Goal: Communication & Community: Answer question/provide support

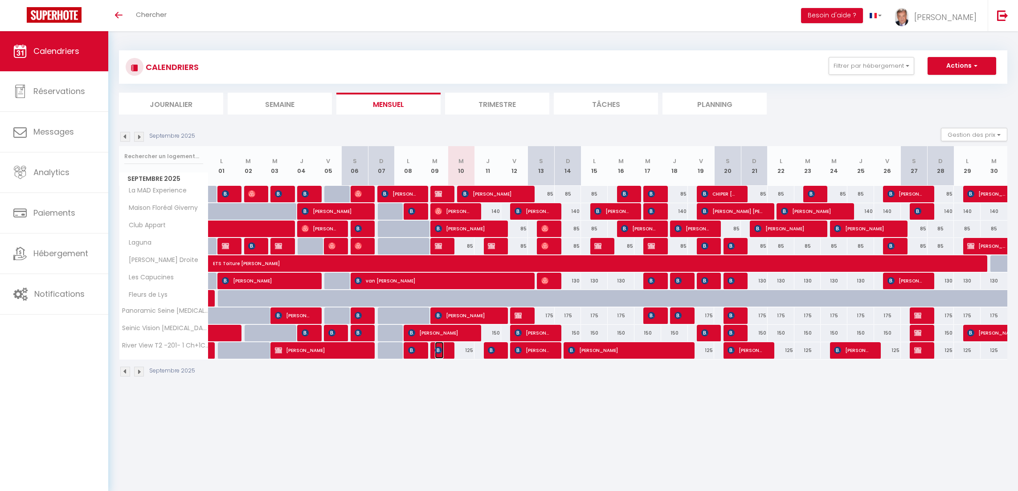
drag, startPoint x: 442, startPoint y: 353, endPoint x: 431, endPoint y: 348, distance: 12.2
click at [442, 353] on img at bounding box center [438, 350] width 7 height 7
click at [0, 0] on div at bounding box center [0, 0] width 0 height 0
click at [438, 350] on div at bounding box center [509, 245] width 1018 height 491
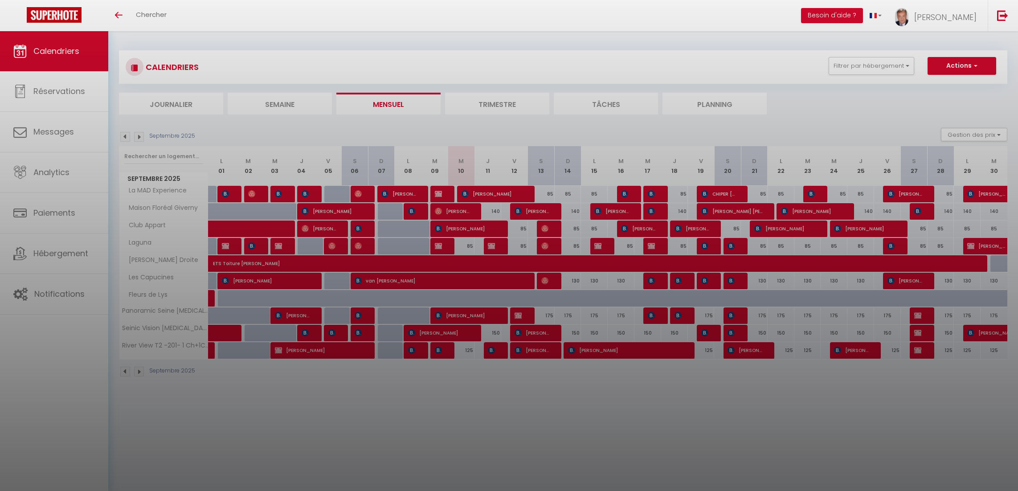
click at [444, 351] on div at bounding box center [509, 245] width 1018 height 491
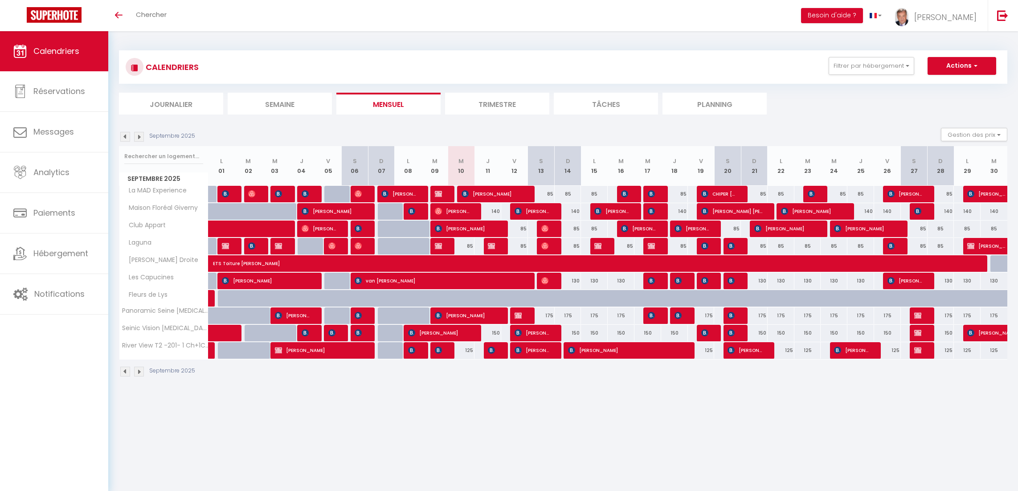
click at [444, 351] on div at bounding box center [444, 350] width 27 height 17
click at [442, 351] on span "[PERSON_NAME]" at bounding box center [439, 350] width 9 height 17
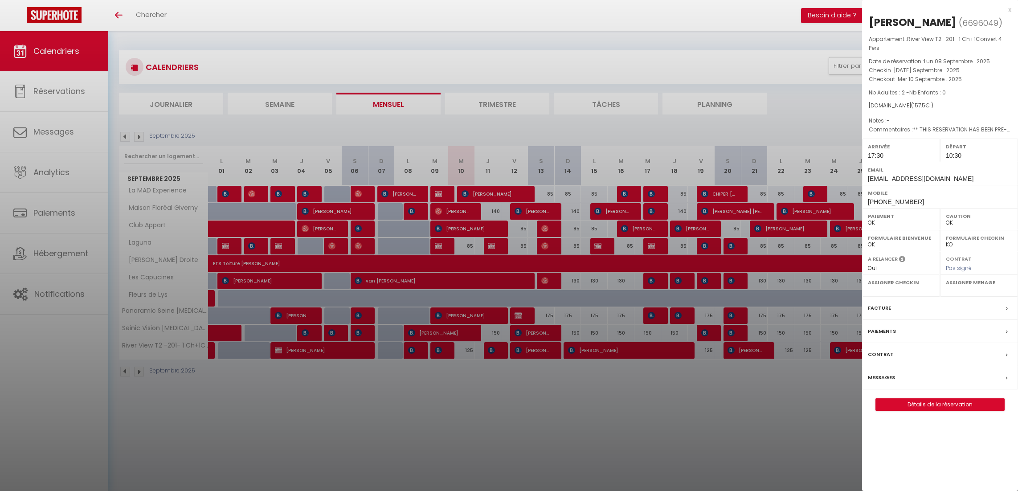
click at [892, 377] on label "Messages" at bounding box center [881, 377] width 27 height 9
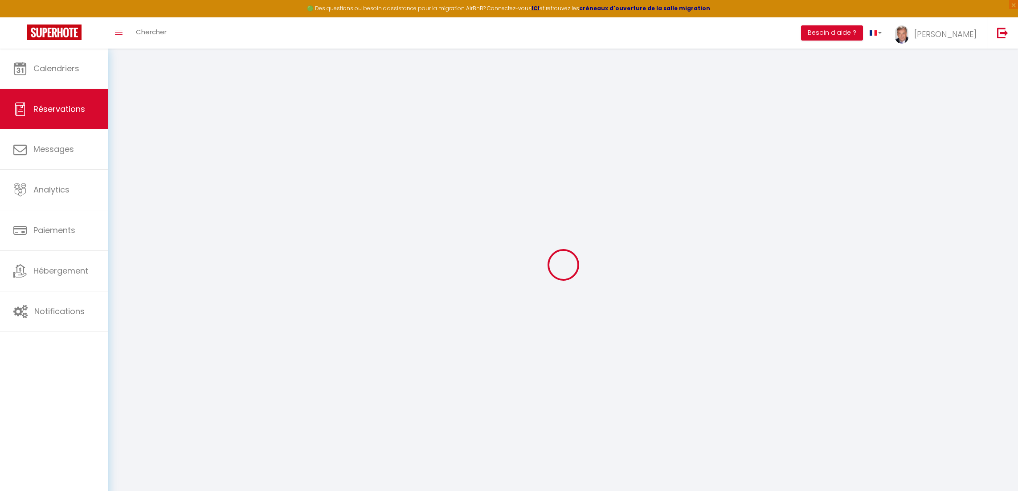
type input "[PERSON_NAME]"
type input "[EMAIL_ADDRESS][DOMAIN_NAME]"
type input "[PHONE_NUMBER]"
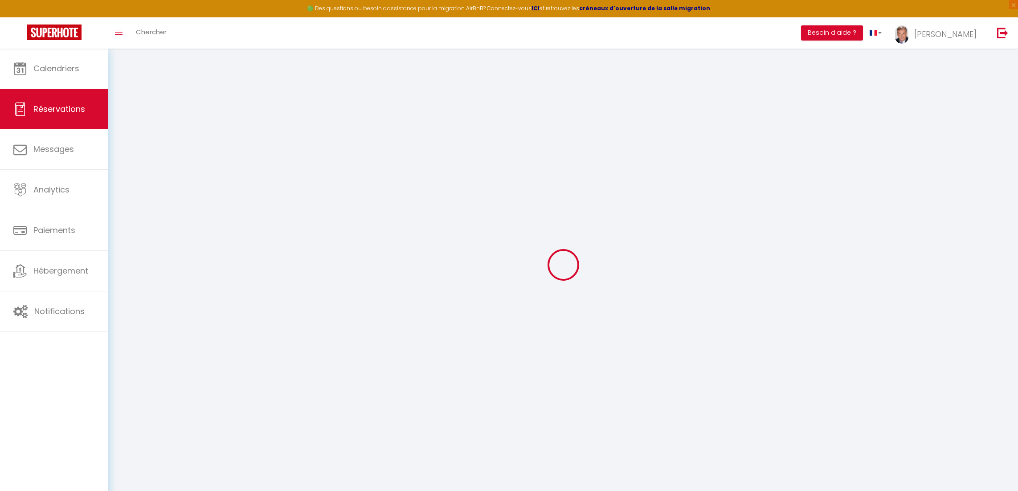
type input "[PHONE_NUMBER]"
type input "[STREET_ADDRESS]"
type input "Lymington"
select select "GB"
type input "23.14"
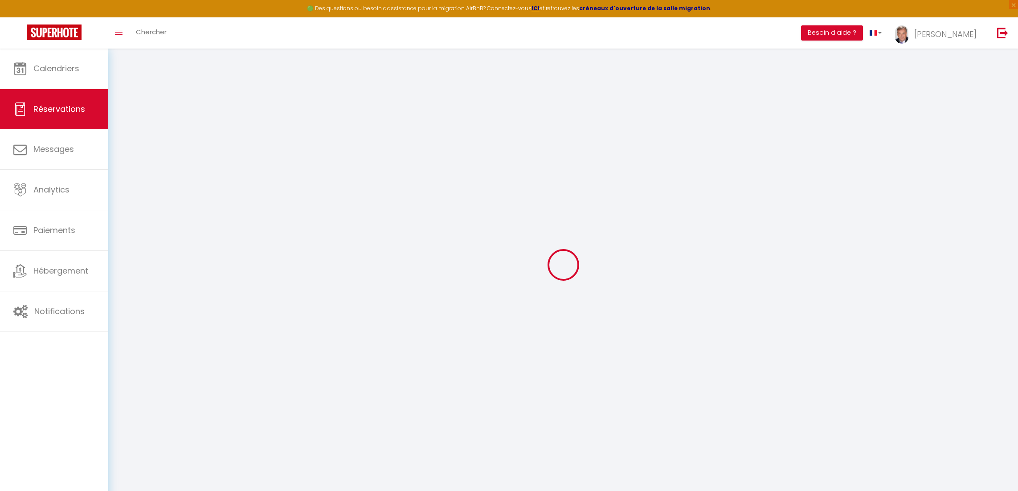
type input "2.21"
select select "61809"
select select "1"
select select
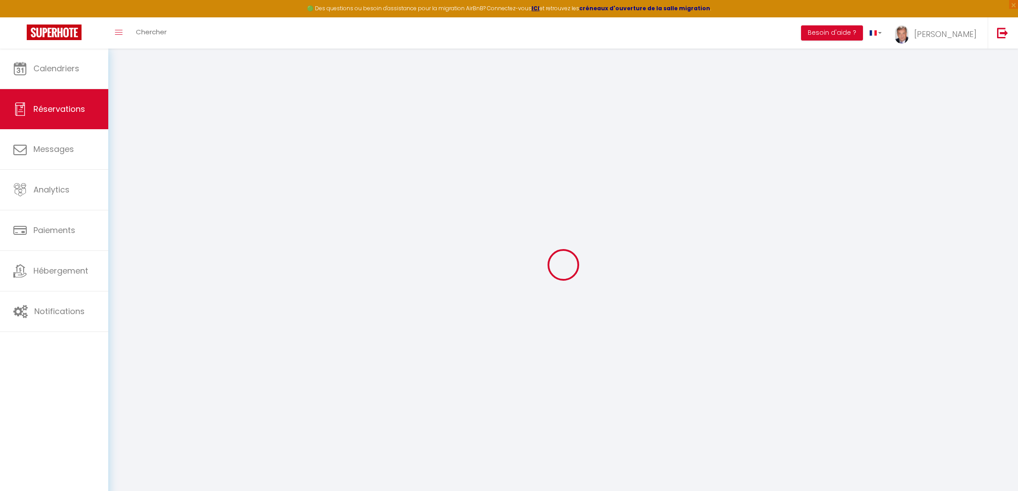
type input "2"
select select "12"
select select "15"
type input "112.5"
checkbox input "false"
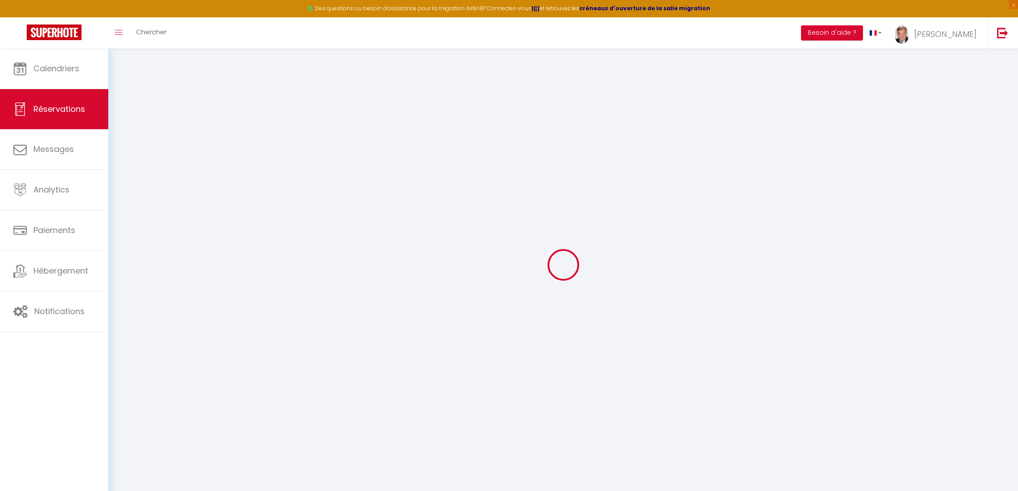
type input "0"
select select "2"
type input "0"
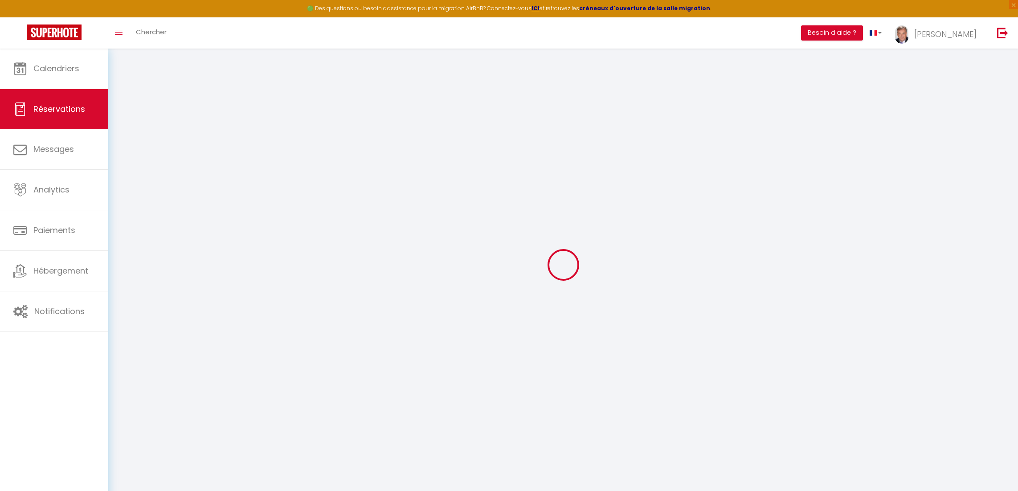
select select
checkbox input "false"
select select
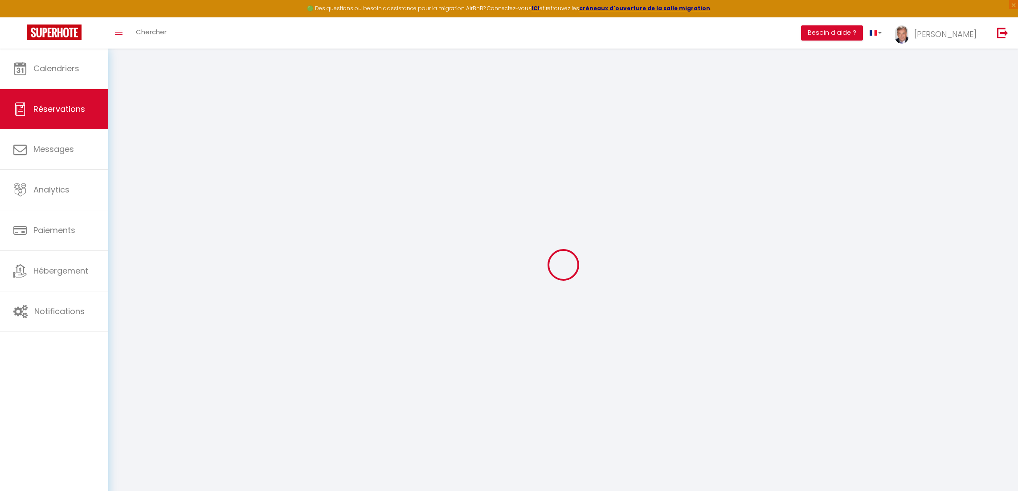
checkbox input "false"
select select
checkbox input "false"
type textarea "** THIS RESERVATION HAS BEEN PRE-PAID ** BOOKING NOTE : Payment charge is EUR 2…"
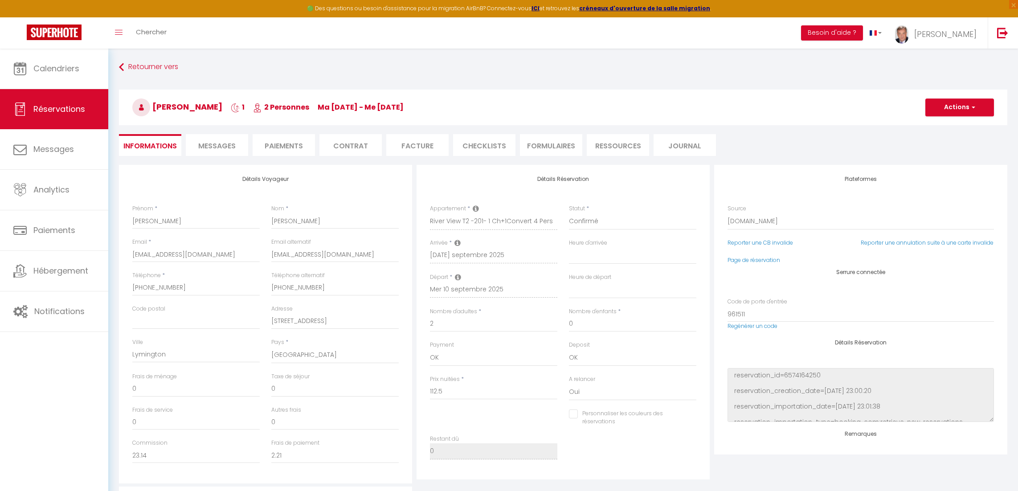
select select
checkbox input "false"
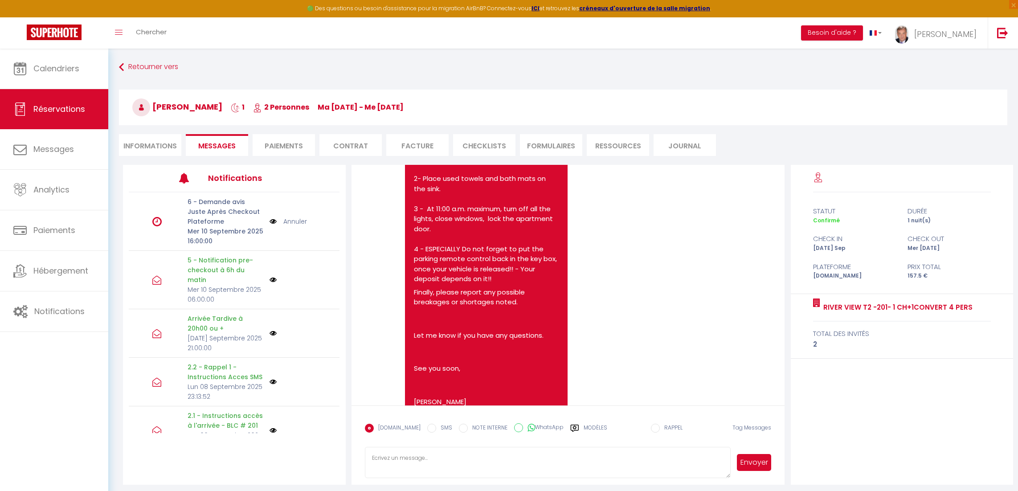
scroll to position [2767, 0]
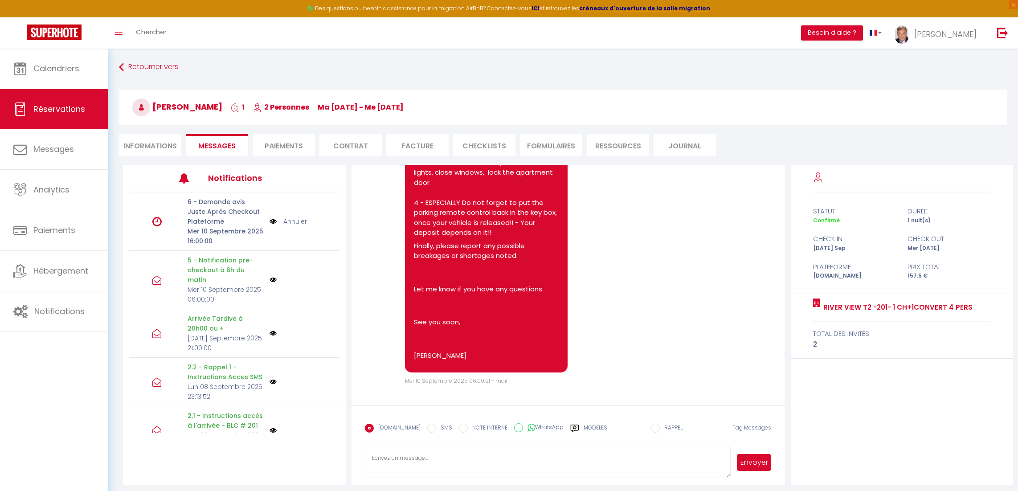
click at [381, 457] on textarea at bounding box center [548, 462] width 366 height 31
click at [427, 464] on textarea "Hello [PERSON_NAME] your wrist and french hospital experience are both ok...." at bounding box center [548, 462] width 366 height 31
click at [562, 469] on textarea "Hello [PERSON_NAME] your wrist and your french hospital experience are both ok.…" at bounding box center [548, 462] width 366 height 31
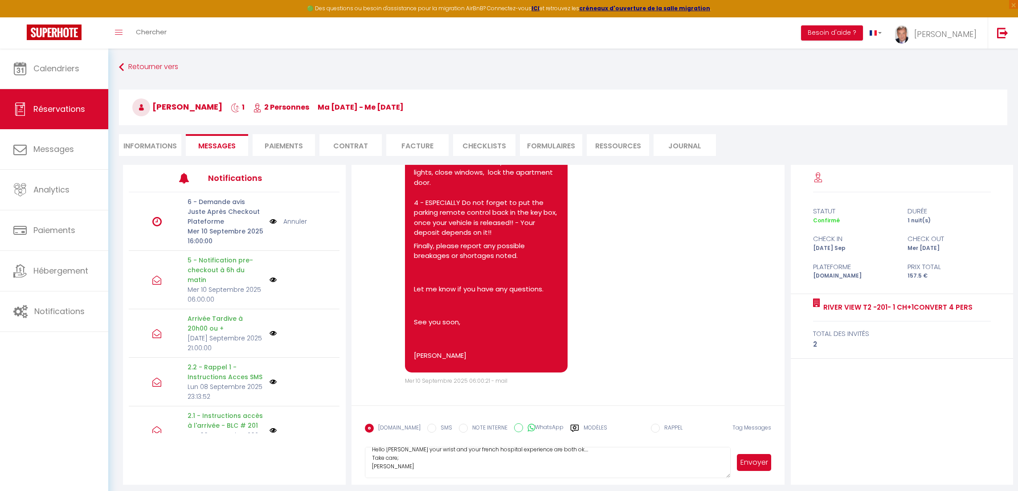
type textarea "Hello [PERSON_NAME] your wrist and your french hospital experience are both ok.…"
click at [756, 460] on button "Envoyer" at bounding box center [754, 462] width 35 height 17
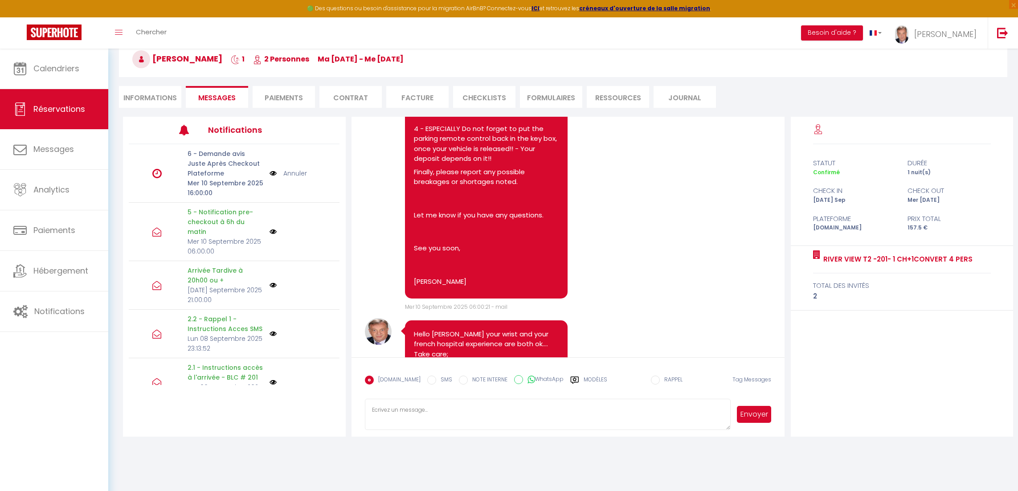
scroll to position [2746, 0]
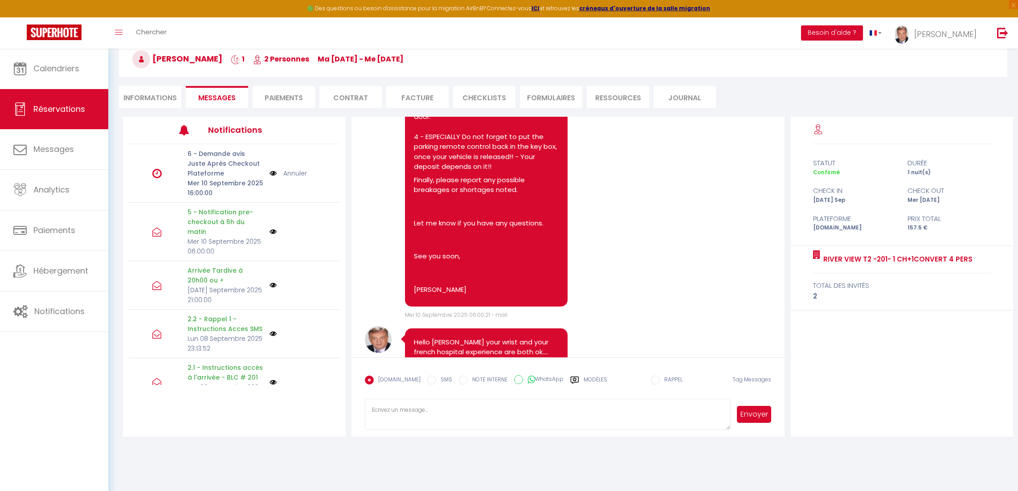
click at [864, 388] on div "statut durée Confirmé 1 nuit(s) check in check out [DATE] Sep Mer [DATE] Platef…" at bounding box center [902, 277] width 223 height 320
click at [63, 63] on span "Calendriers" at bounding box center [56, 68] width 46 height 11
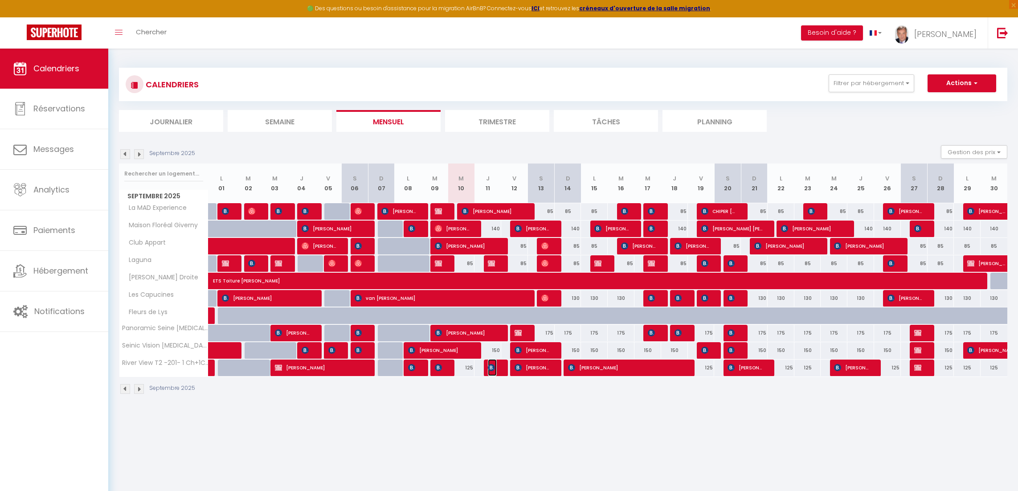
click at [490, 370] on img at bounding box center [491, 367] width 7 height 7
select select "OK"
select select "1"
select select "0"
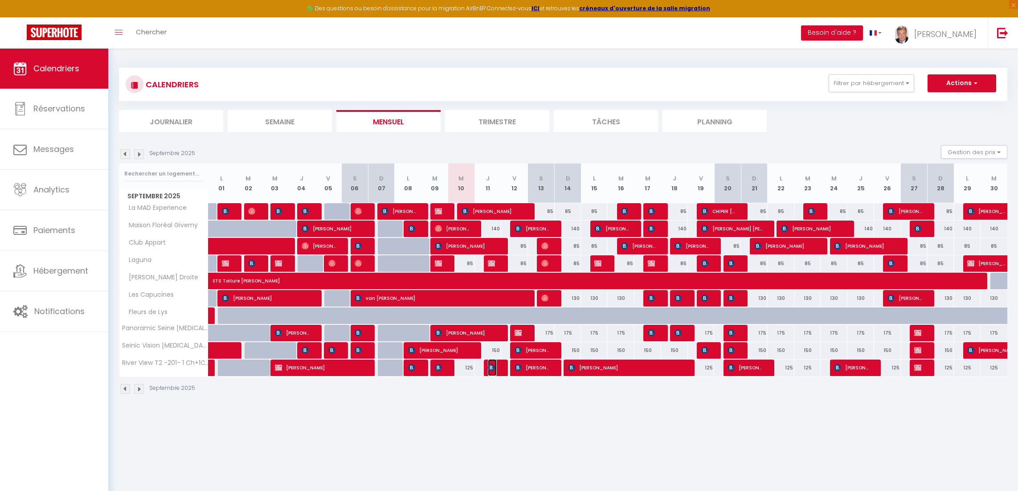
select select "1"
select select
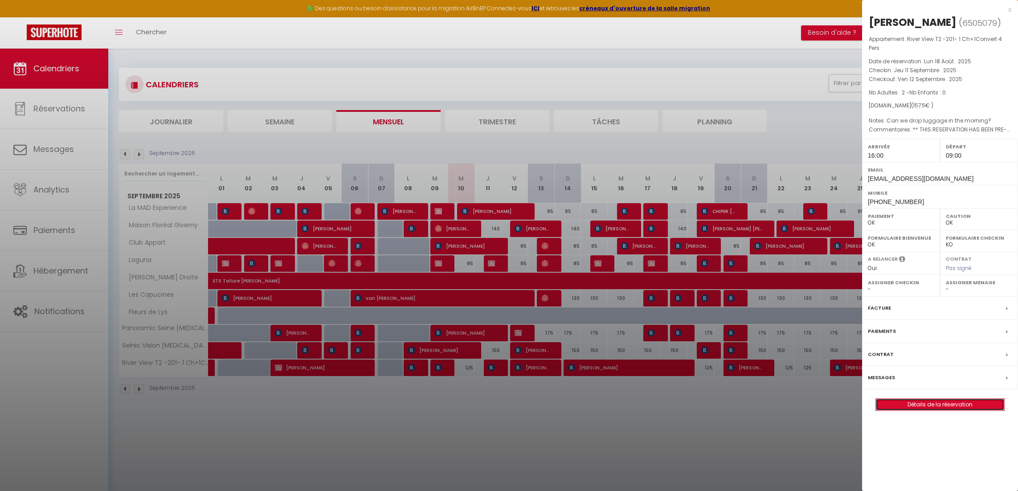
click at [947, 406] on link "Détails de la réservation" at bounding box center [940, 405] width 128 height 12
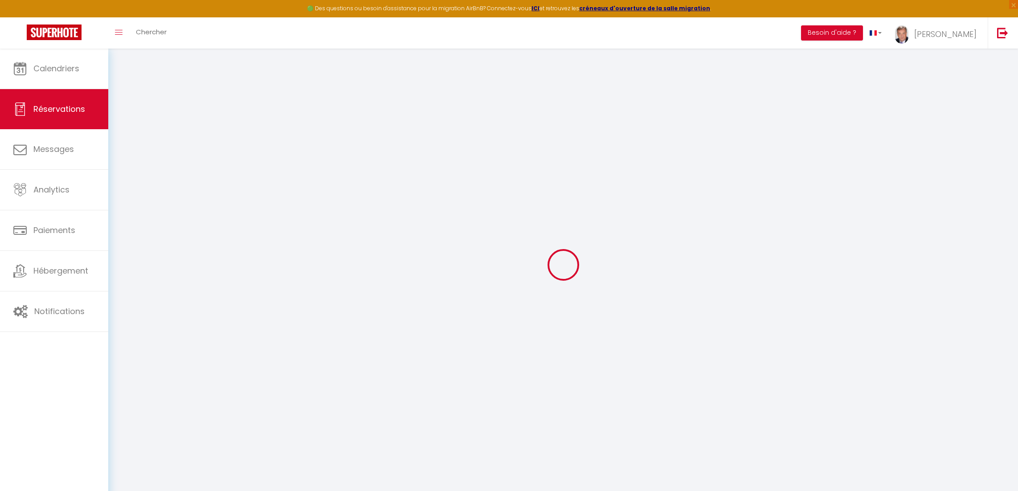
select select
checkbox input "false"
select select
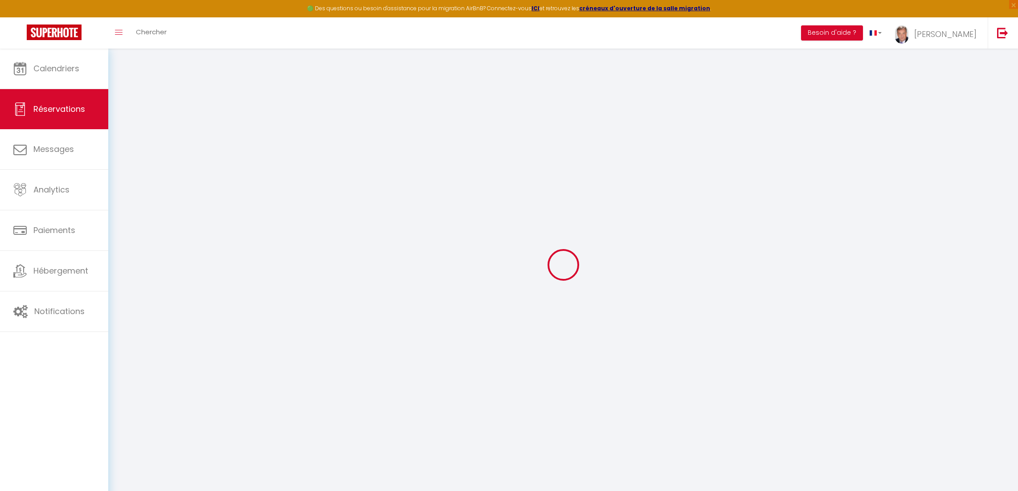
checkbox input "false"
select select
checkbox input "false"
type textarea "** THIS RESERVATION HAS BEEN PRE-PAID ** Reservation has a cancellation grace p…"
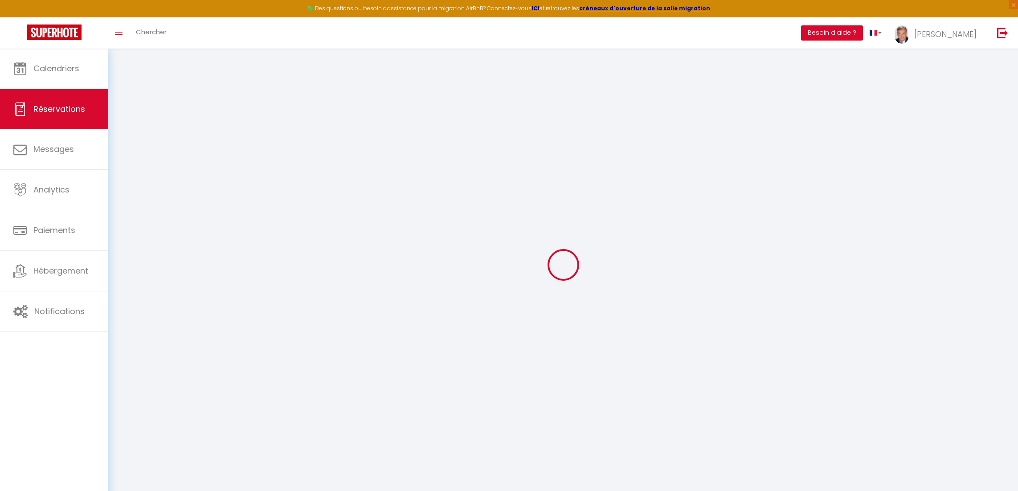
type textarea "Can we drop luggage in the morning?"
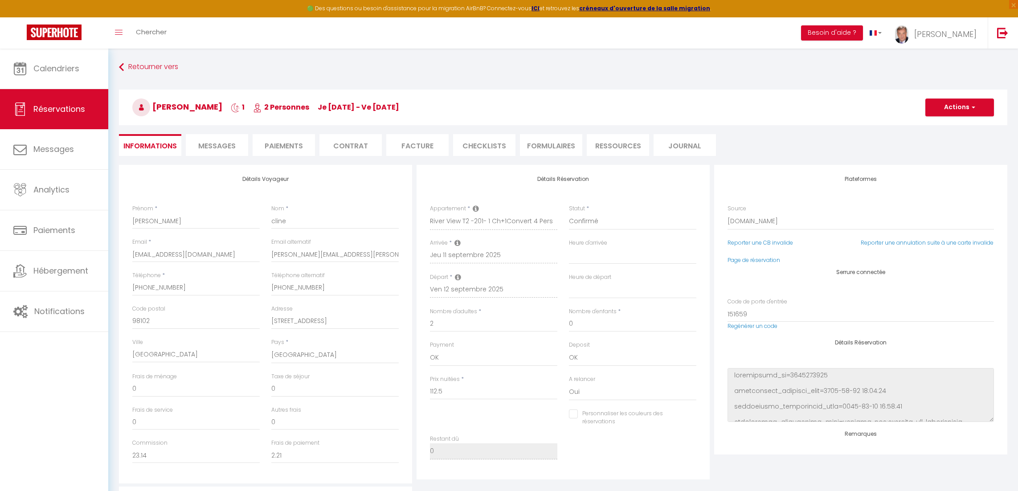
type input "45"
select select
checkbox input "false"
select select "16:00"
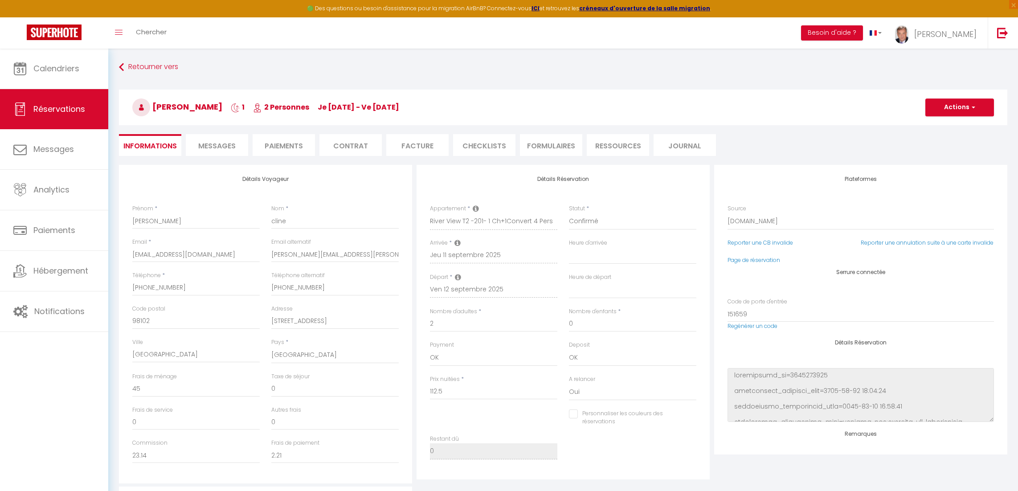
select select "09:00"
click at [224, 148] on span "Messages" at bounding box center [216, 146] width 37 height 10
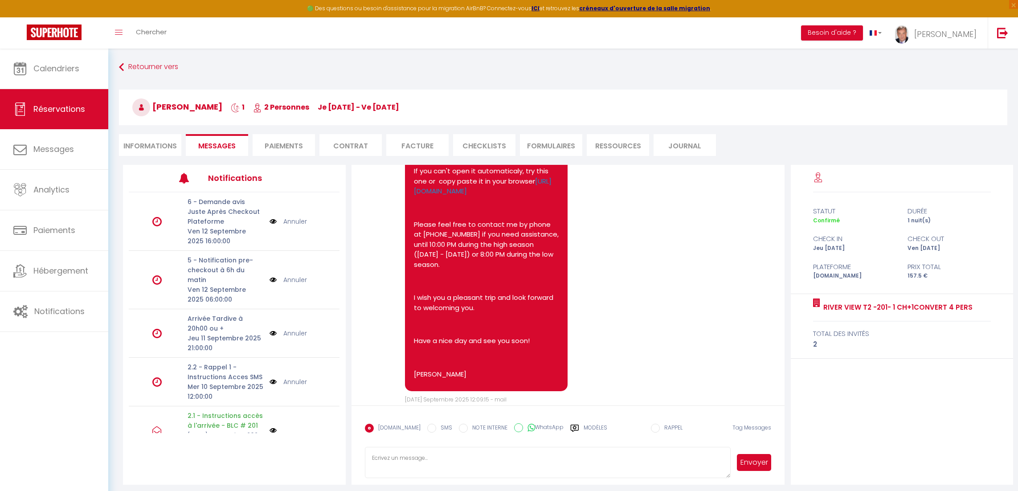
scroll to position [1607, 0]
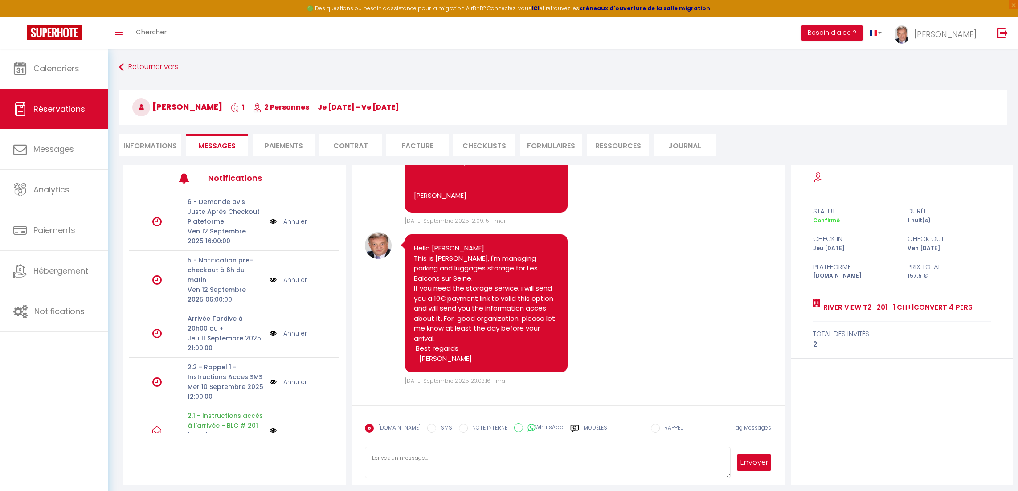
drag, startPoint x: 646, startPoint y: 342, endPoint x: 640, endPoint y: 337, distance: 7.9
click at [643, 339] on div "Note Sms Hello [PERSON_NAME] This is [PERSON_NAME], i'm managing parking and lu…" at bounding box center [568, 308] width 407 height 153
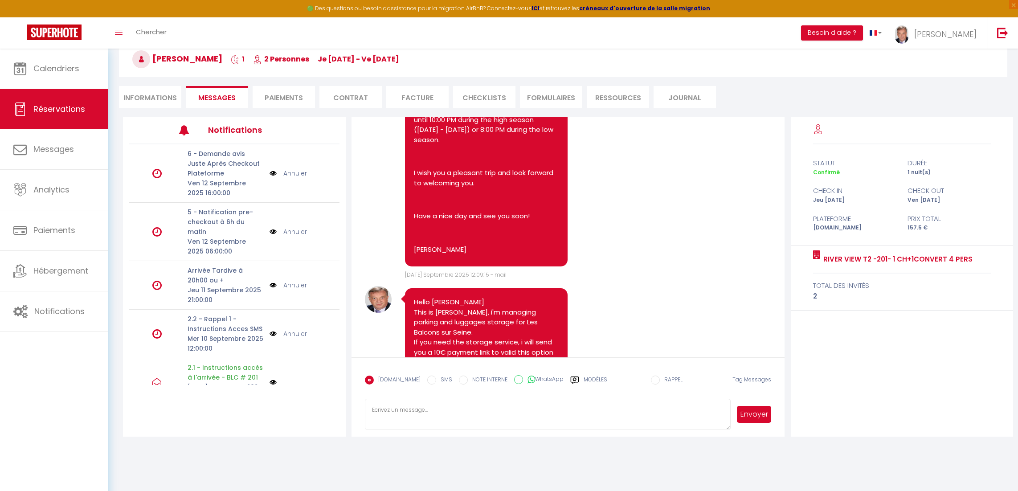
scroll to position [1384, 0]
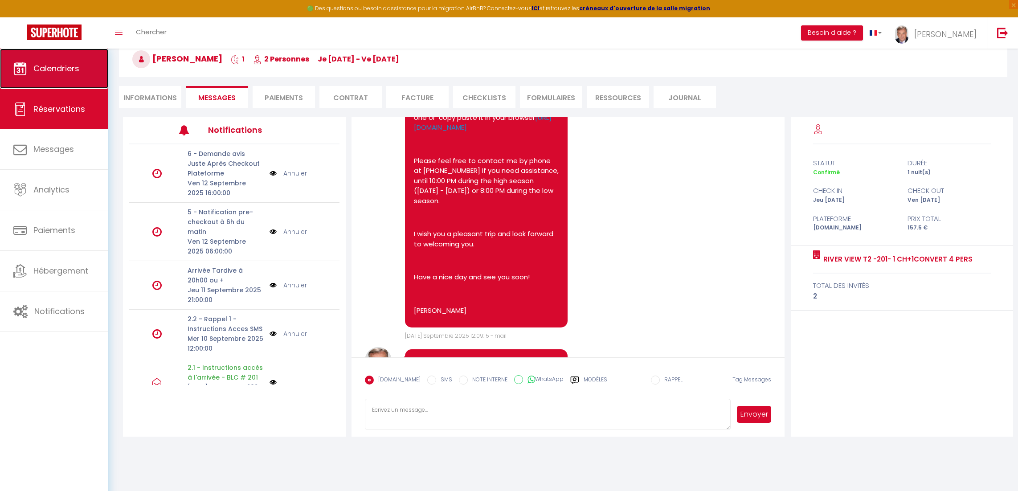
click at [57, 66] on span "Calendriers" at bounding box center [56, 68] width 46 height 11
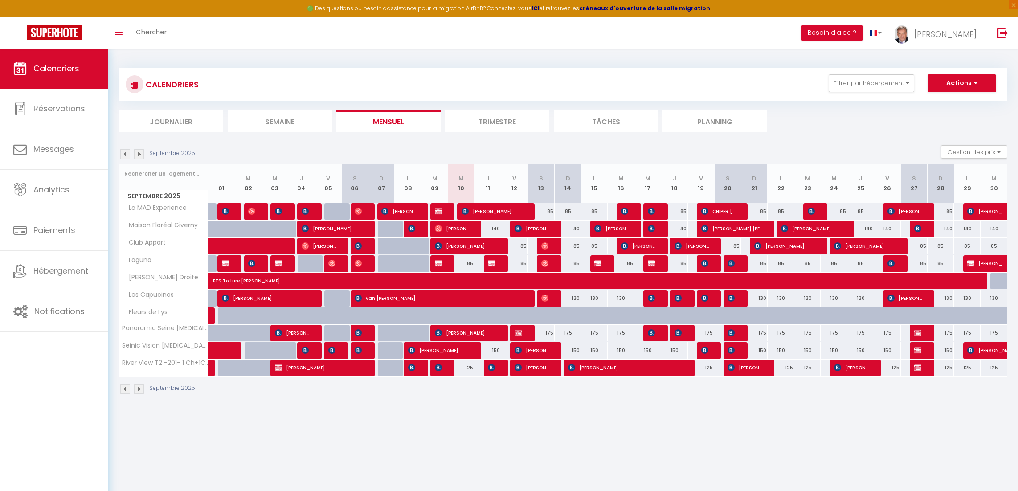
click at [618, 460] on body "🟢 Des questions ou besoin d'assistance pour la migration AirBnB? Connectez-vous…" at bounding box center [509, 294] width 1018 height 491
click at [1012, 6] on span "×" at bounding box center [1014, 4] width 9 height 9
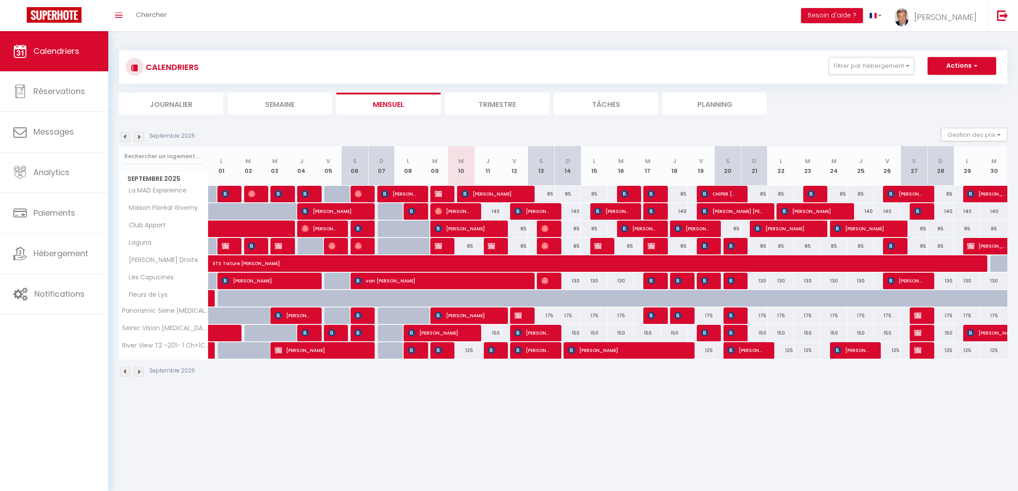
click at [460, 411] on body "🟢 Des questions ou besoin d'assistance pour la migration AirBnB? Connectez-vous…" at bounding box center [509, 276] width 1018 height 491
click at [622, 229] on img at bounding box center [624, 228] width 7 height 7
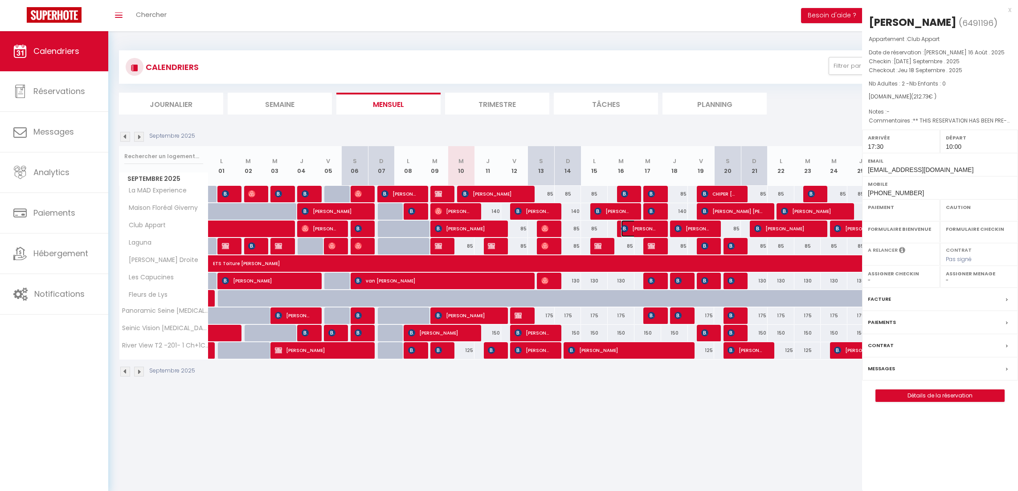
select select "OK"
select select "1"
select select "0"
select select "1"
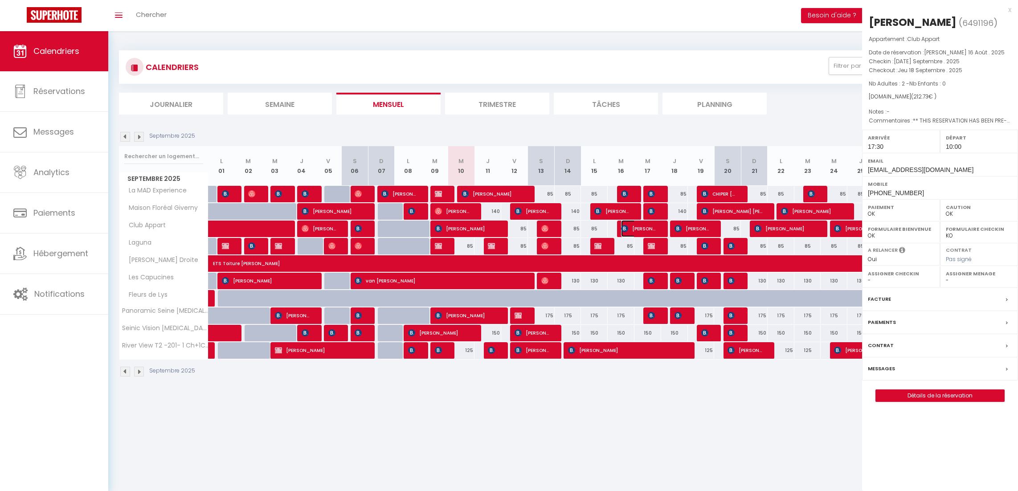
select select
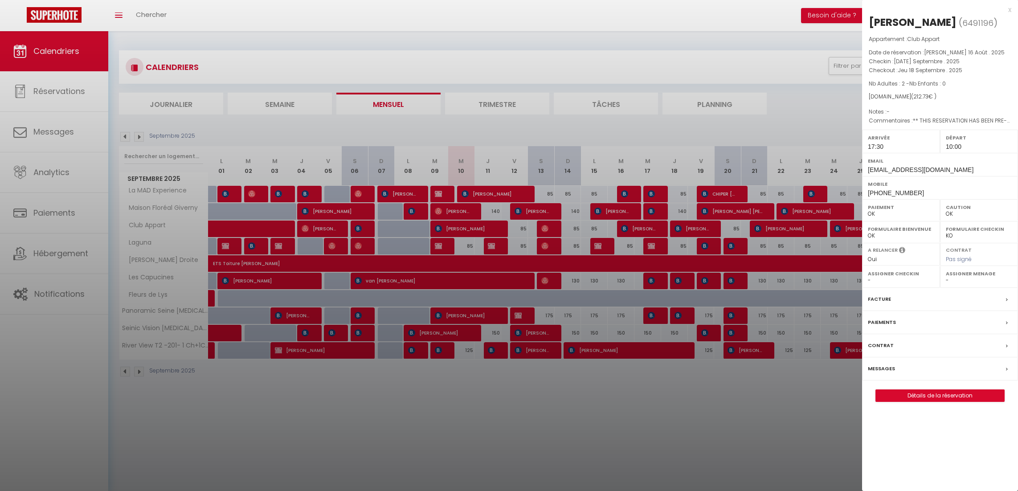
click at [887, 374] on label "Messages" at bounding box center [881, 368] width 27 height 9
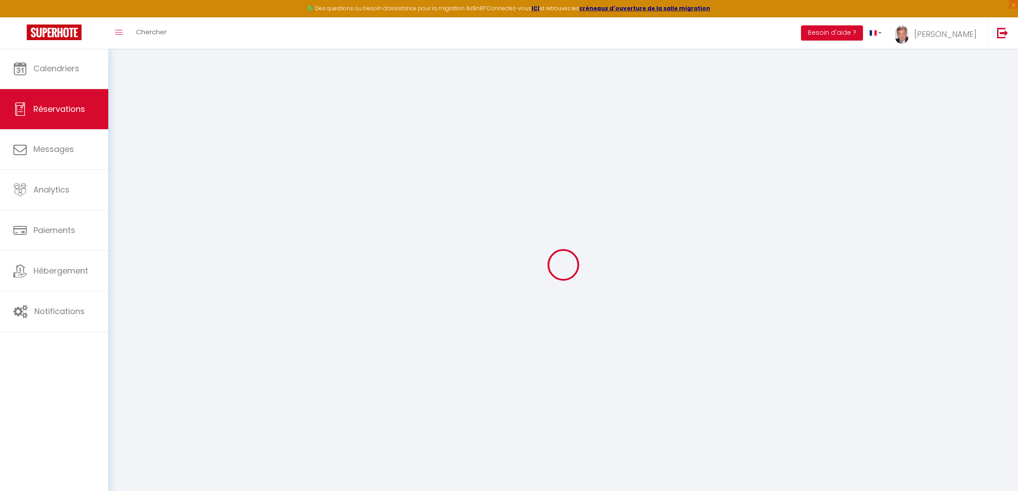
select select
checkbox input "false"
select select
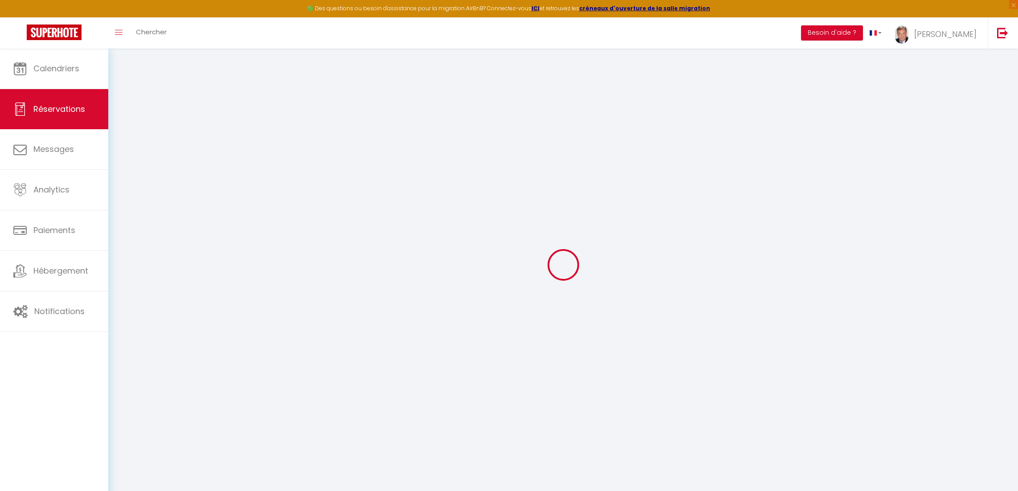
checkbox input "false"
type textarea "** THIS RESERVATION HAS BEEN PRE-PAID ** BOOKING NOTE : Payment charge is EUR 2…"
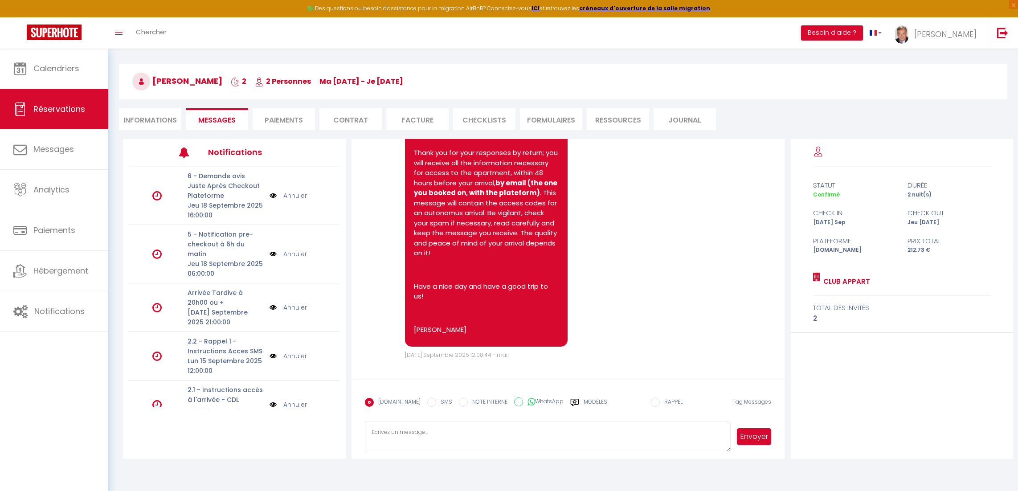
scroll to position [48, 0]
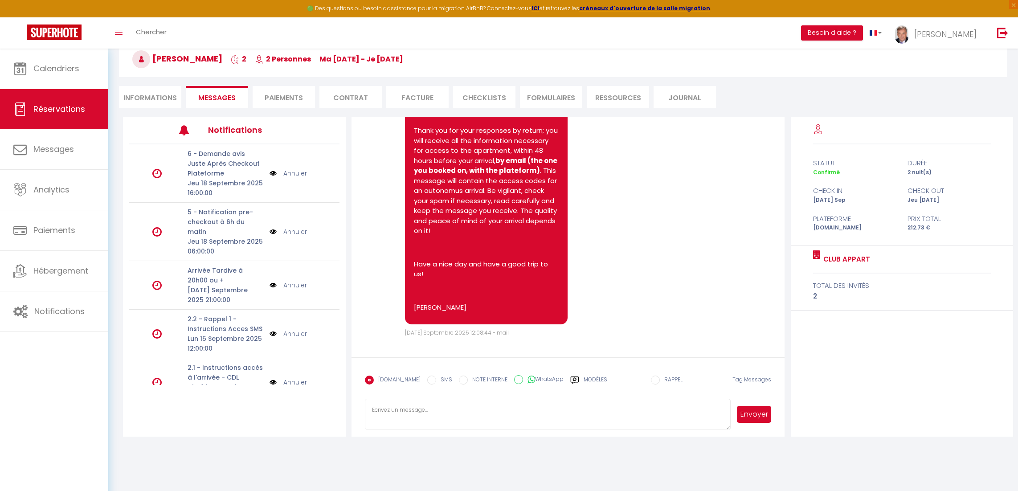
click at [380, 405] on textarea at bounding box center [548, 414] width 366 height 31
click at [405, 426] on textarea "Hello [PERSON_NAME], Arrival is autonomous and you will receive instruction acc…" at bounding box center [548, 414] width 366 height 31
click at [484, 427] on textarea "Hello [PERSON_NAME], Arrival is autonomous and you will receive instruction acc…" at bounding box center [548, 414] width 366 height 31
click at [378, 426] on textarea "Hello [PERSON_NAME], Arrival is autonomous and you will receive instruction acc…" at bounding box center [548, 414] width 366 height 31
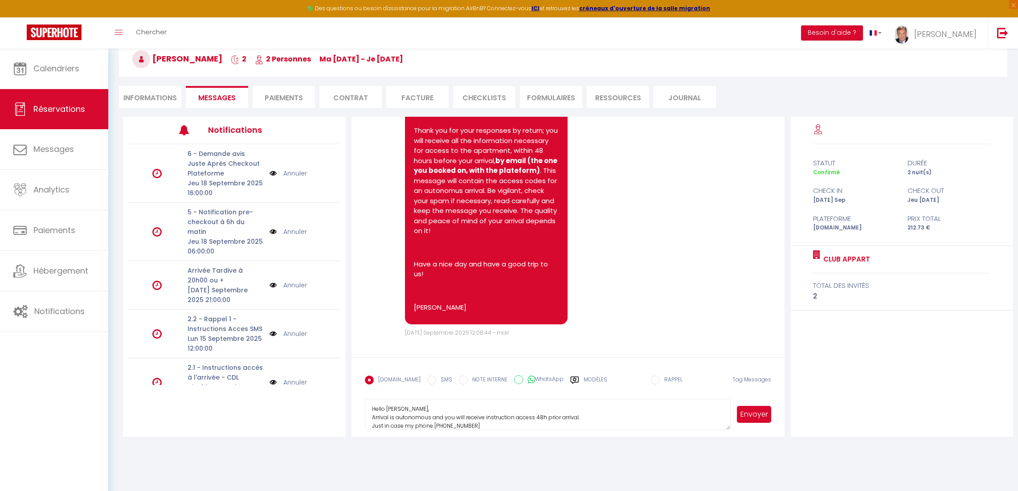
click at [480, 424] on textarea "Hello [PERSON_NAME], Arrival is autonomous and you will receive instruction acc…" at bounding box center [548, 414] width 366 height 31
type textarea "Hello [PERSON_NAME], Arrival is autonomous and you will receive instruction acc…"
click at [752, 418] on button "Envoyer" at bounding box center [754, 414] width 35 height 17
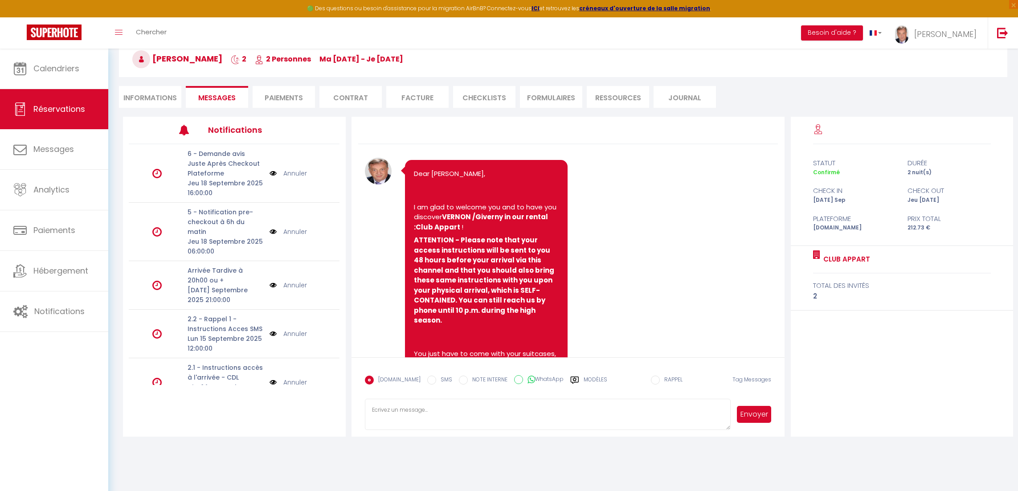
scroll to position [928, 0]
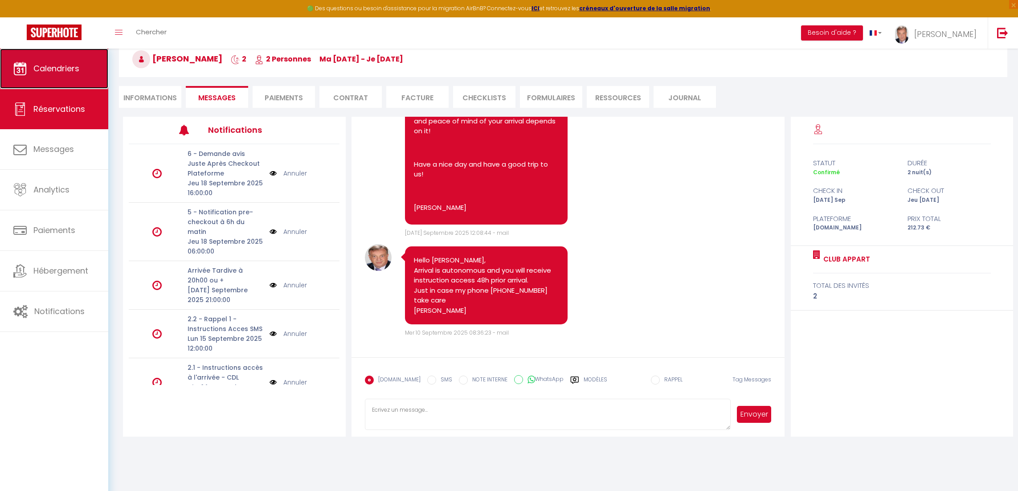
click at [50, 65] on span "Calendriers" at bounding box center [56, 68] width 46 height 11
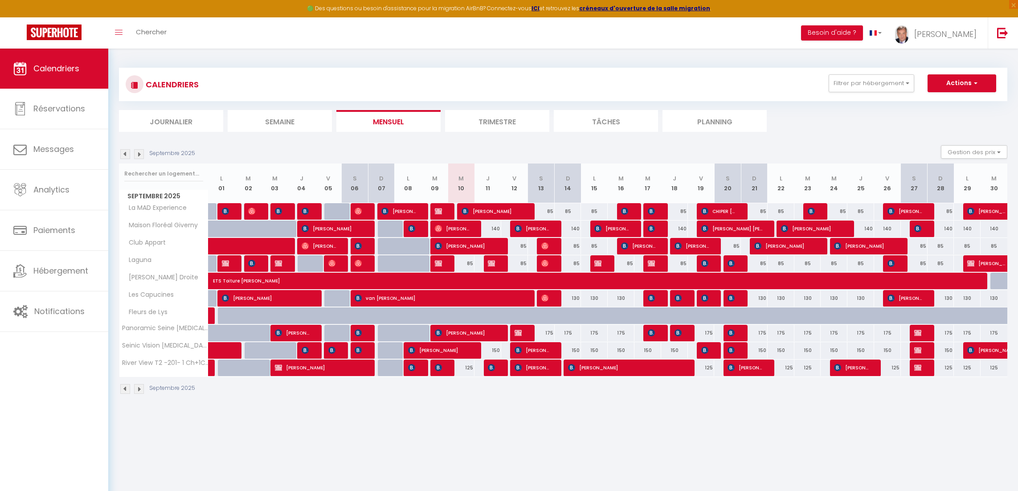
click at [657, 230] on div at bounding box center [657, 229] width 27 height 17
click at [649, 227] on img at bounding box center [651, 228] width 7 height 7
select select "OK"
select select "0"
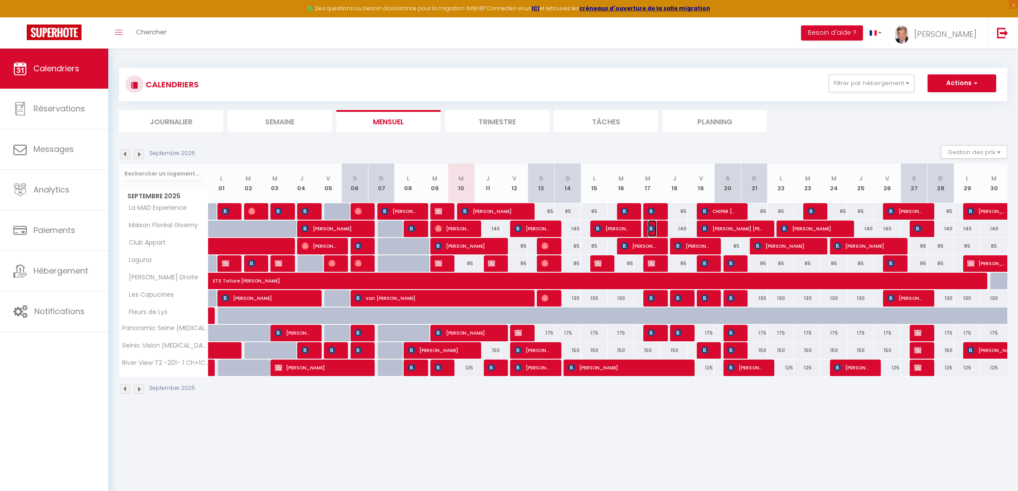
select select "0"
select select "1"
select select
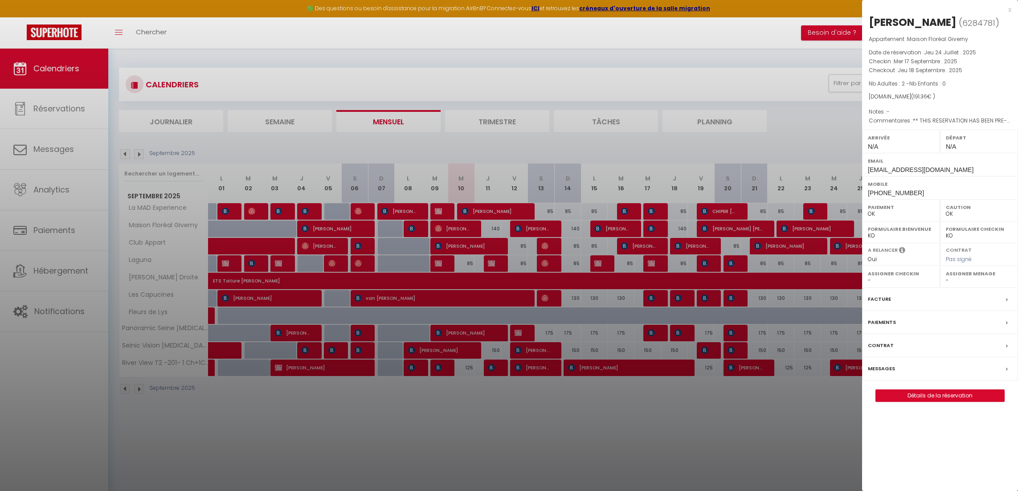
click at [611, 233] on div at bounding box center [509, 245] width 1018 height 491
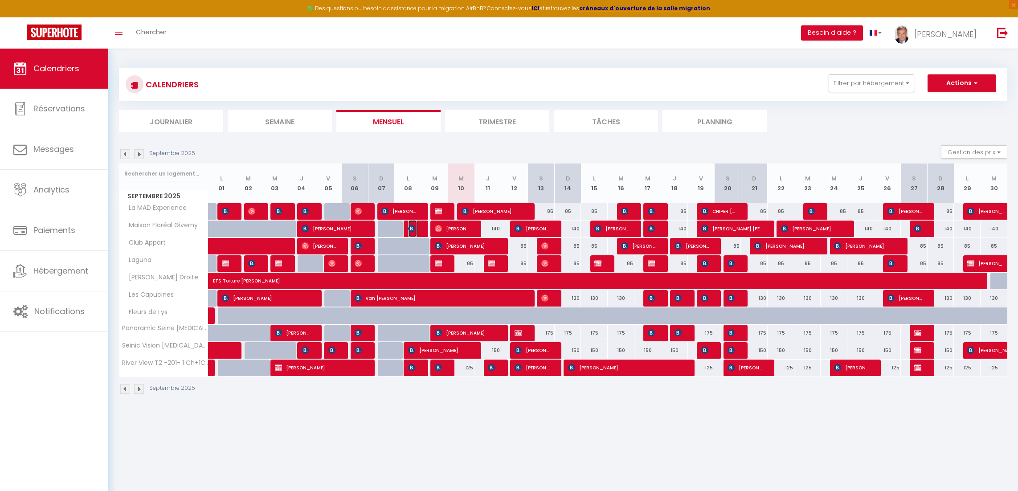
click at [412, 226] on img at bounding box center [411, 228] width 7 height 7
select select "35677"
